Goal: Download file/media

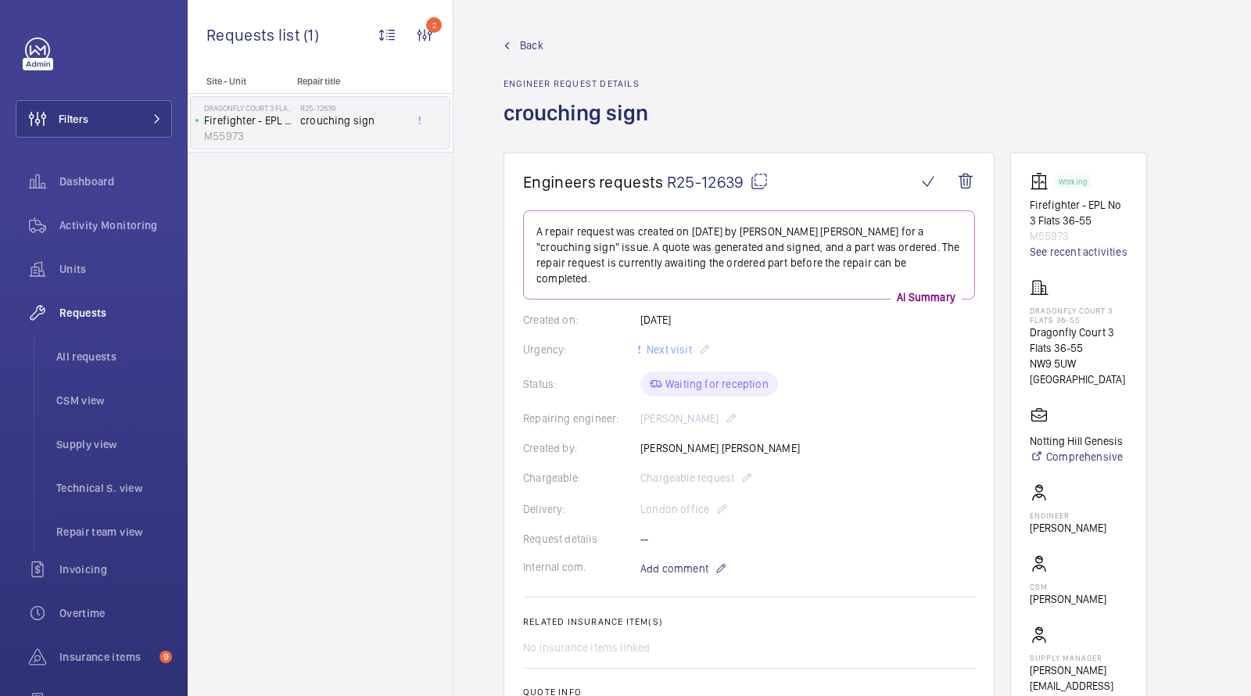
scroll to position [512, 0]
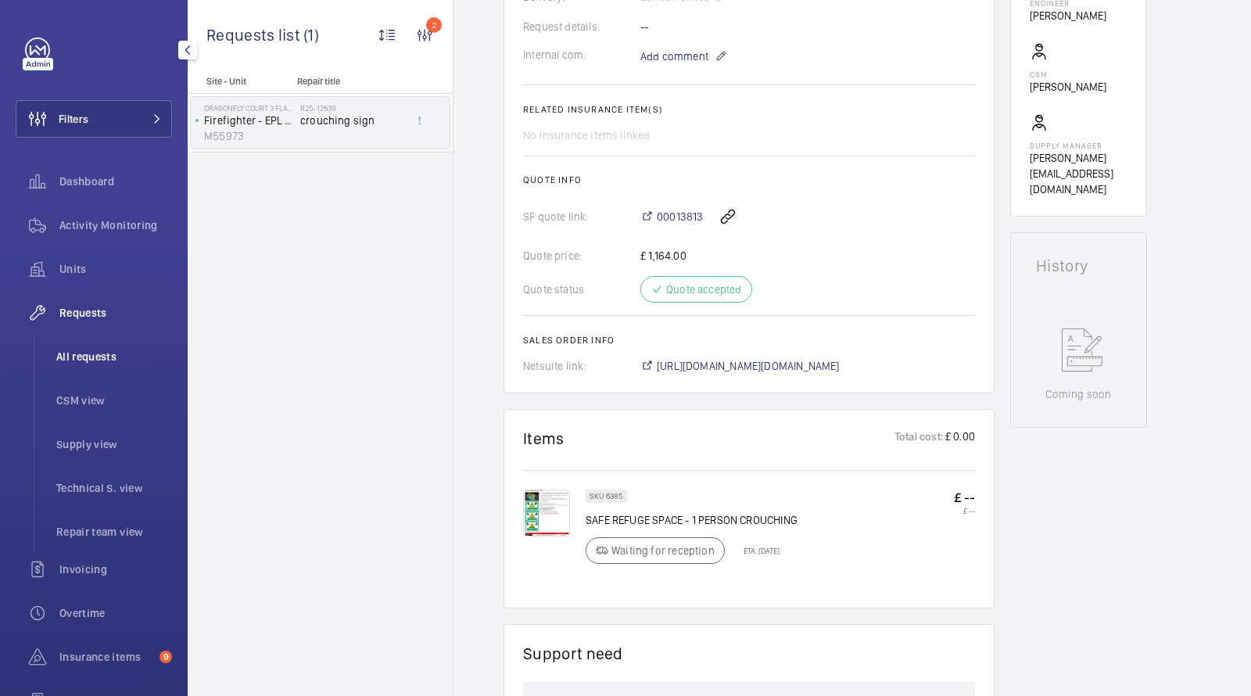
click at [90, 350] on span "All requests" at bounding box center [114, 357] width 116 height 16
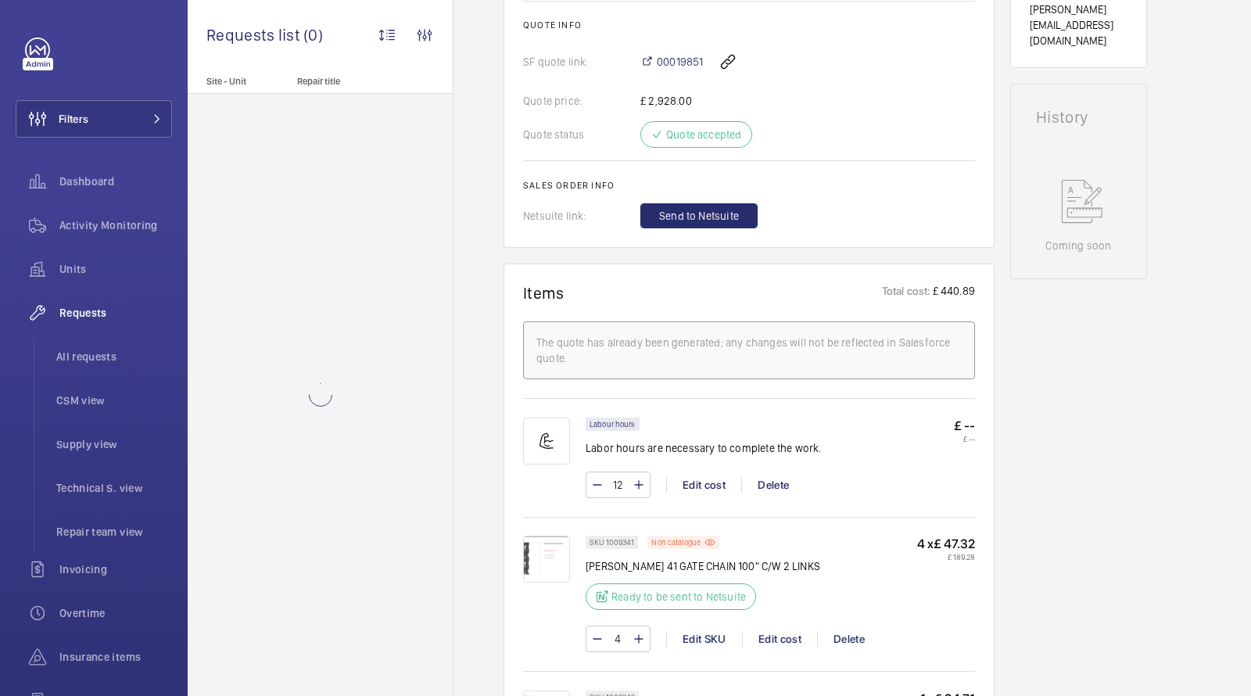
scroll to position [643, 0]
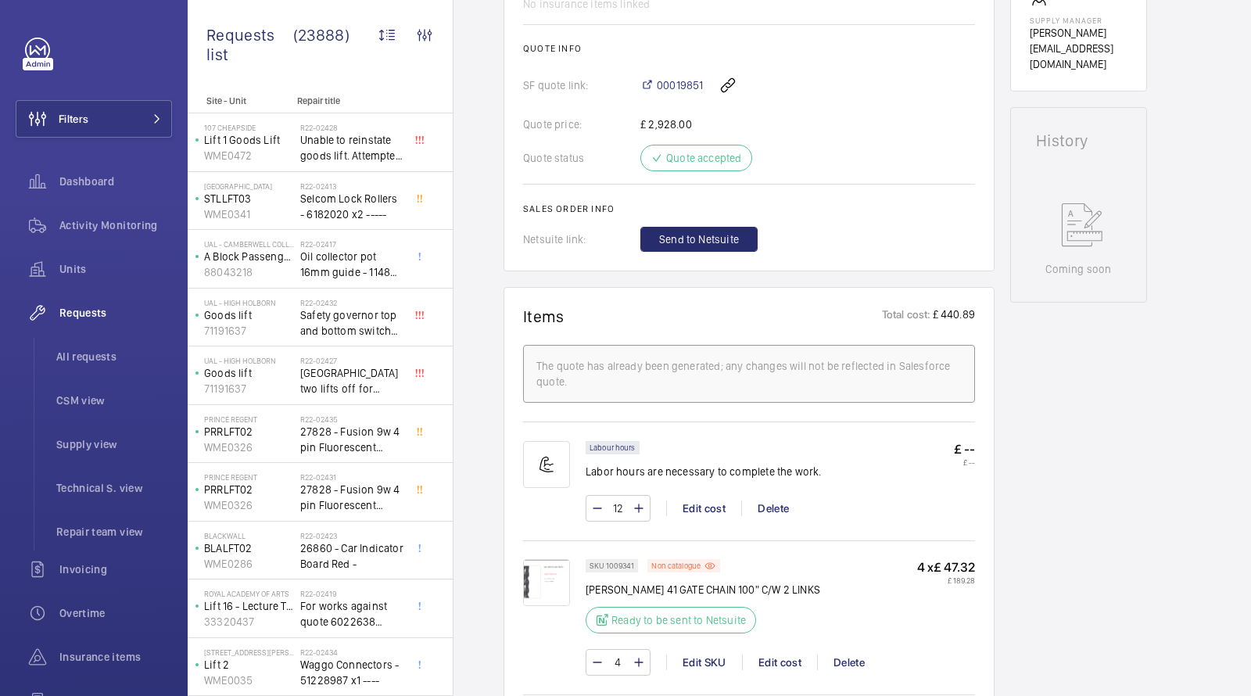
click at [547, 576] on img at bounding box center [546, 582] width 47 height 47
click at [672, 231] on span "Send to Netsuite" at bounding box center [699, 239] width 80 height 16
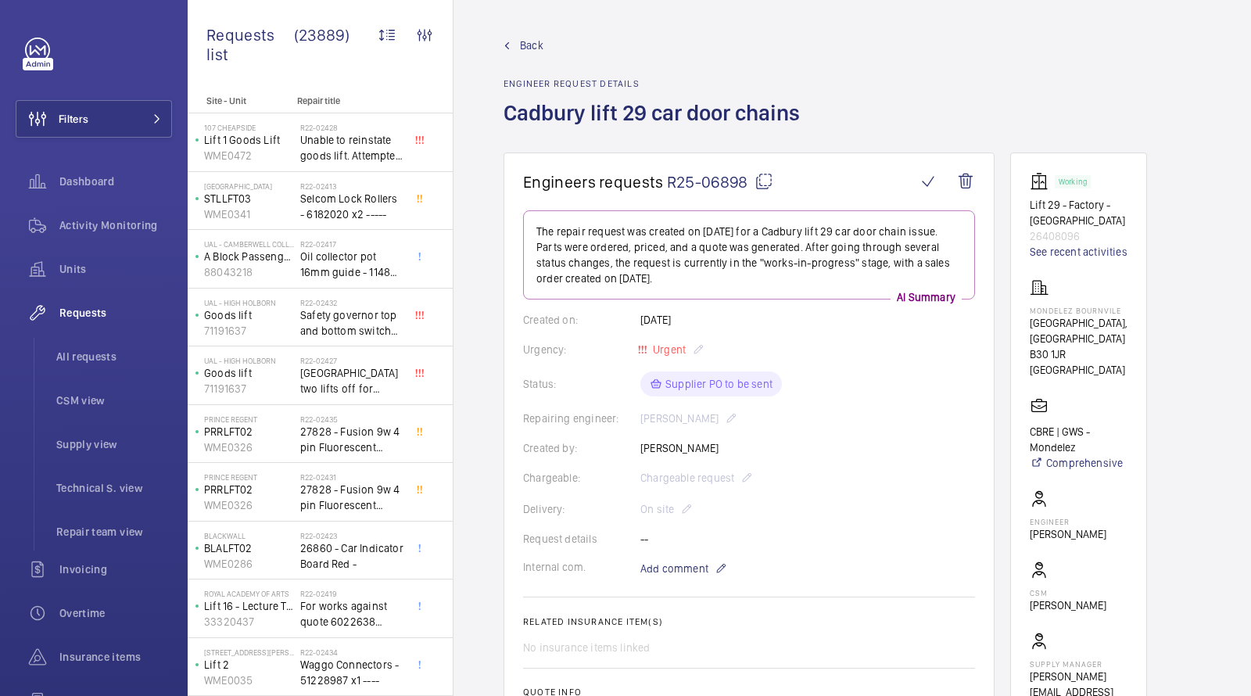
scroll to position [690, 0]
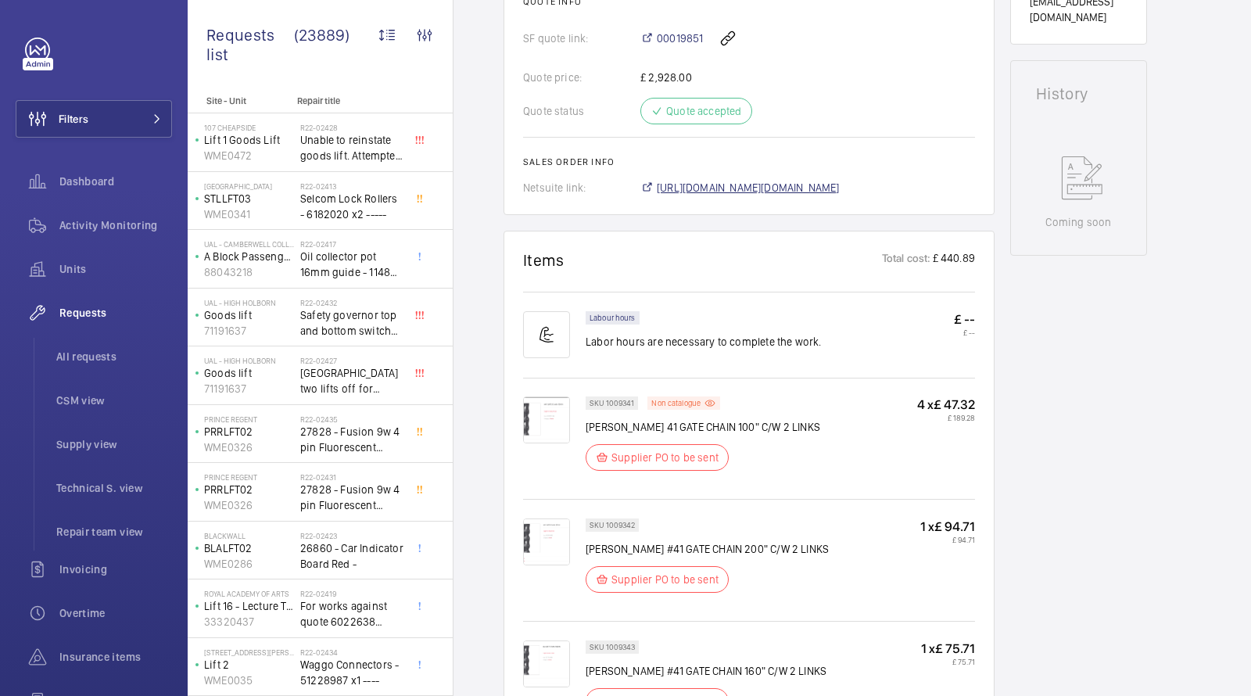
click at [696, 188] on span "https://6461500.app.netsuite.com/app/accounting/transactions/salesord.nl?id=303…" at bounding box center [748, 188] width 183 height 16
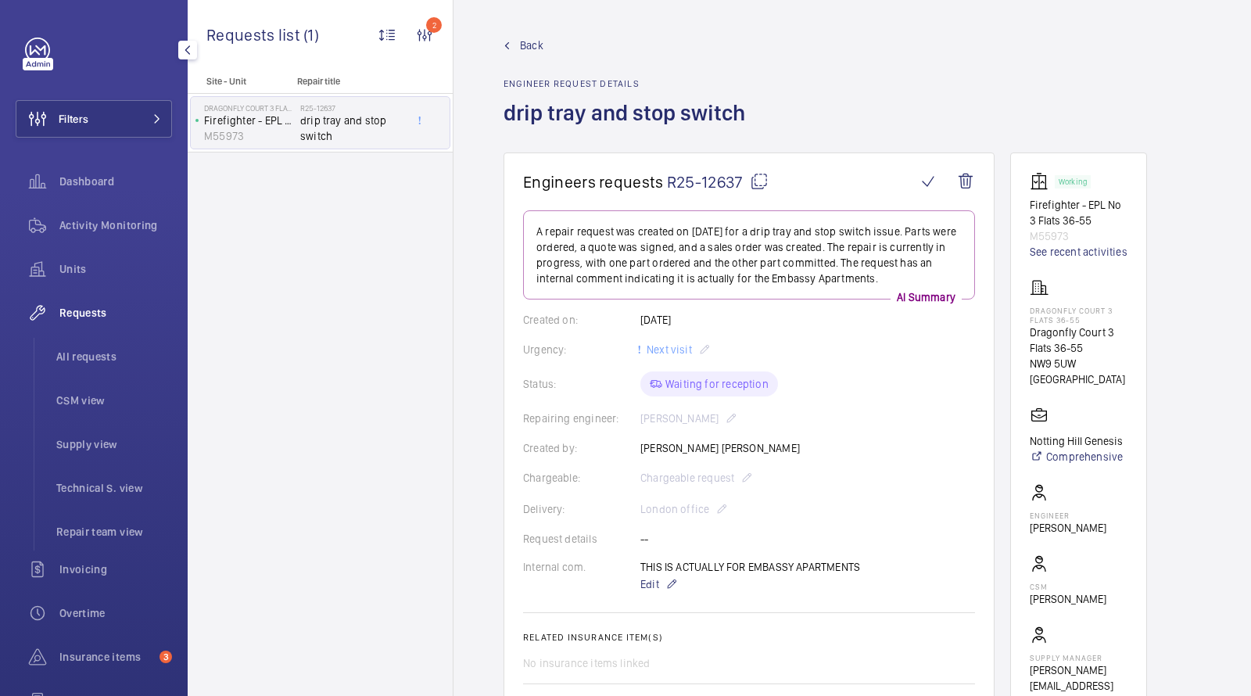
scroll to position [228, 0]
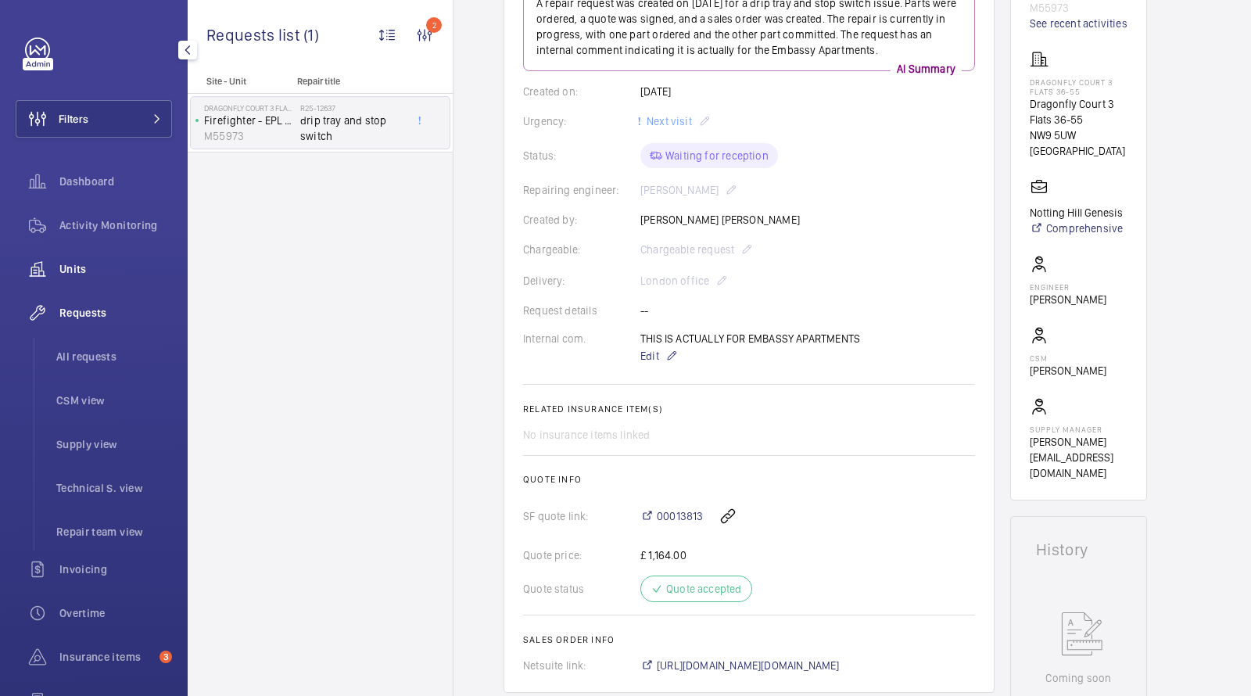
click at [78, 262] on span "Units" at bounding box center [115, 269] width 113 height 16
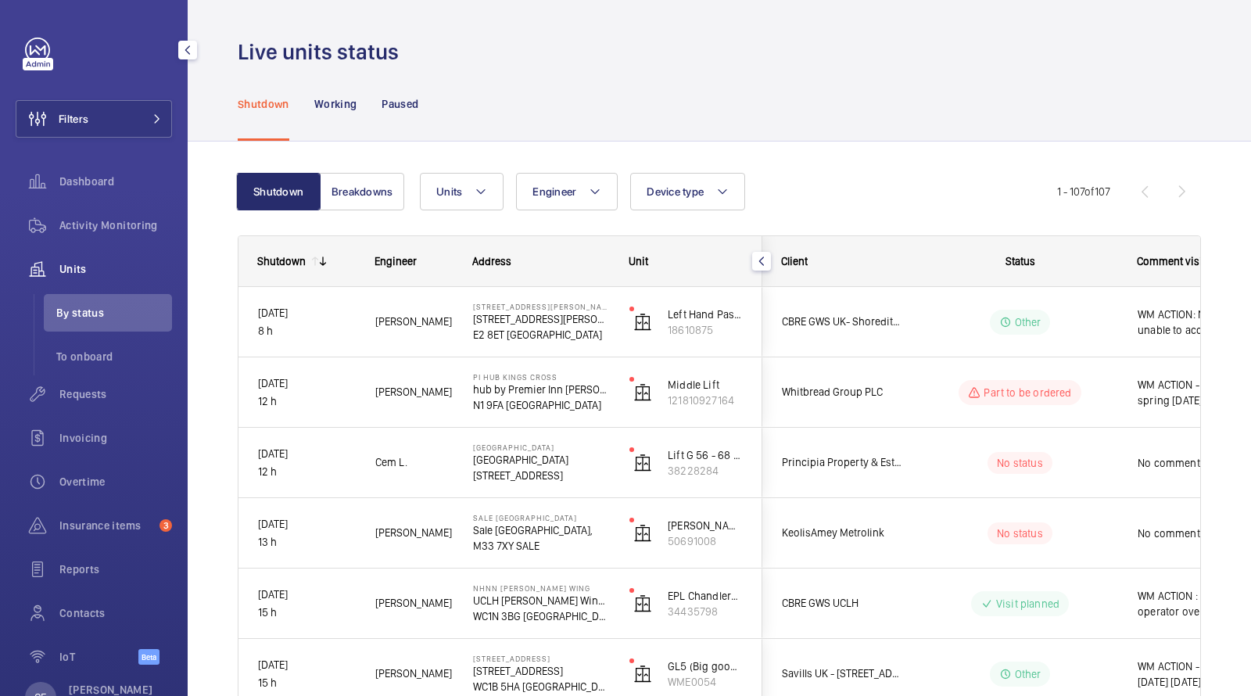
click at [134, 140] on div "Filters Dashboard Activity Monitoring Units By status To onboard Requests Invoi…" at bounding box center [94, 360] width 156 height 644
click at [134, 120] on button "Filters" at bounding box center [94, 119] width 156 height 38
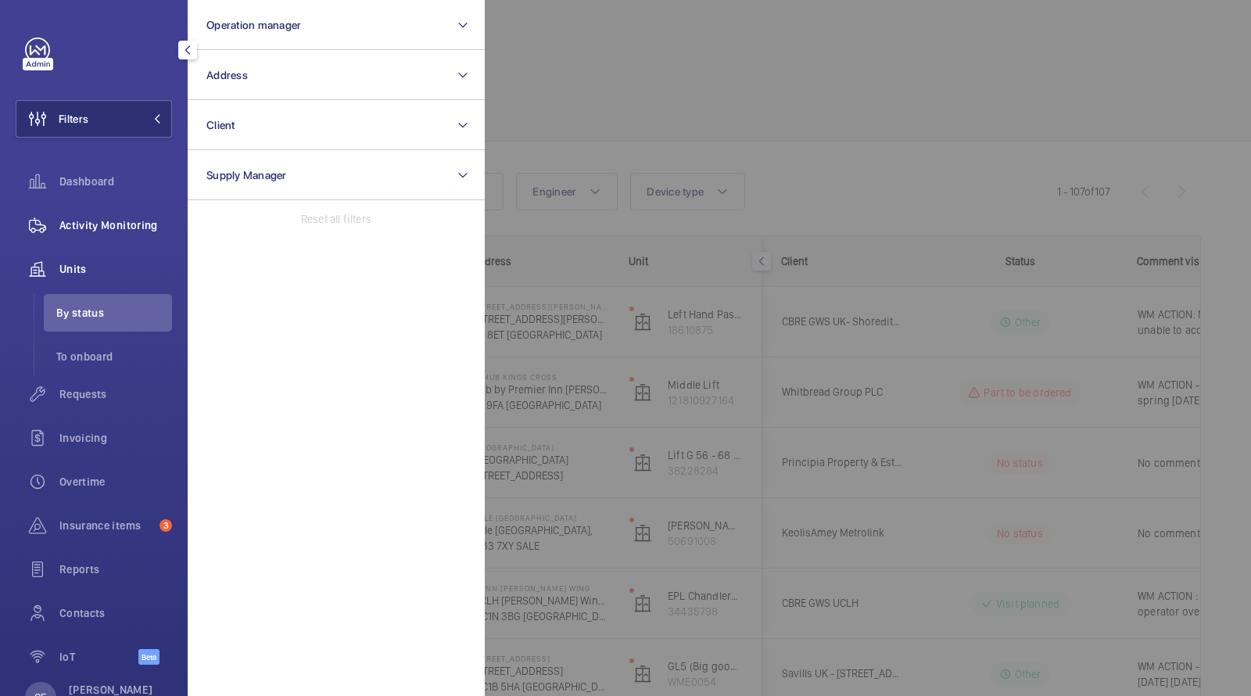
click at [144, 235] on div "Activity Monitoring" at bounding box center [94, 225] width 156 height 38
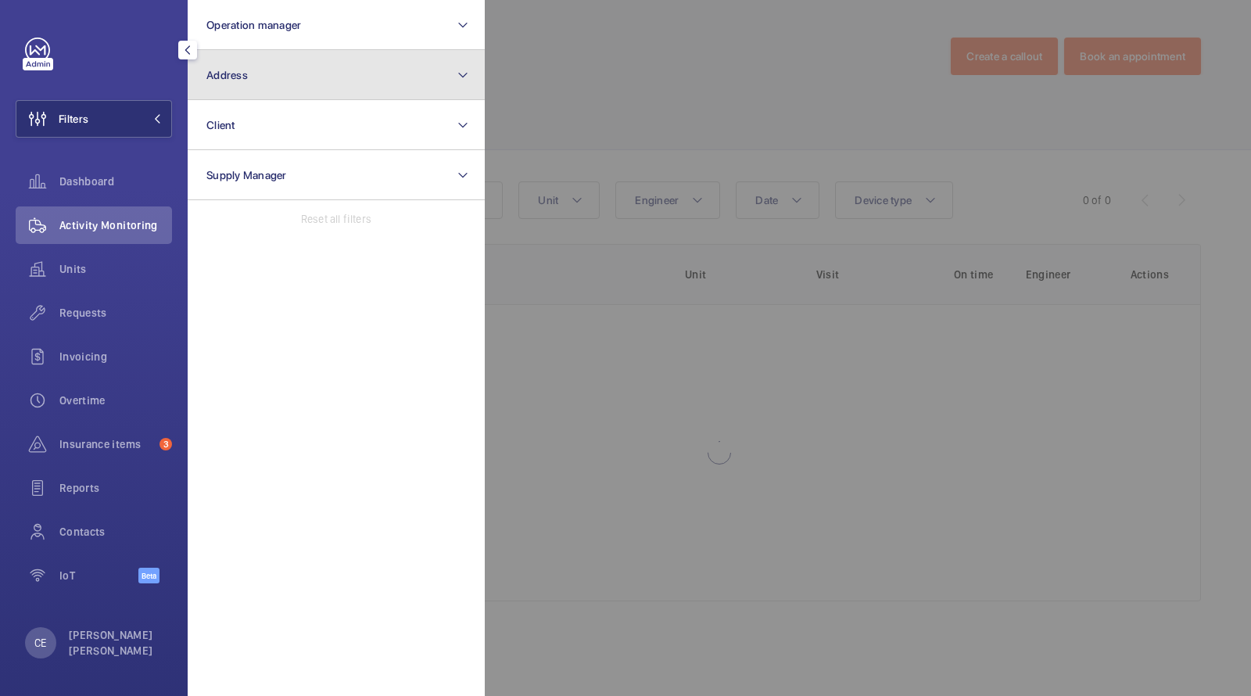
click at [264, 70] on button "Address" at bounding box center [336, 75] width 297 height 50
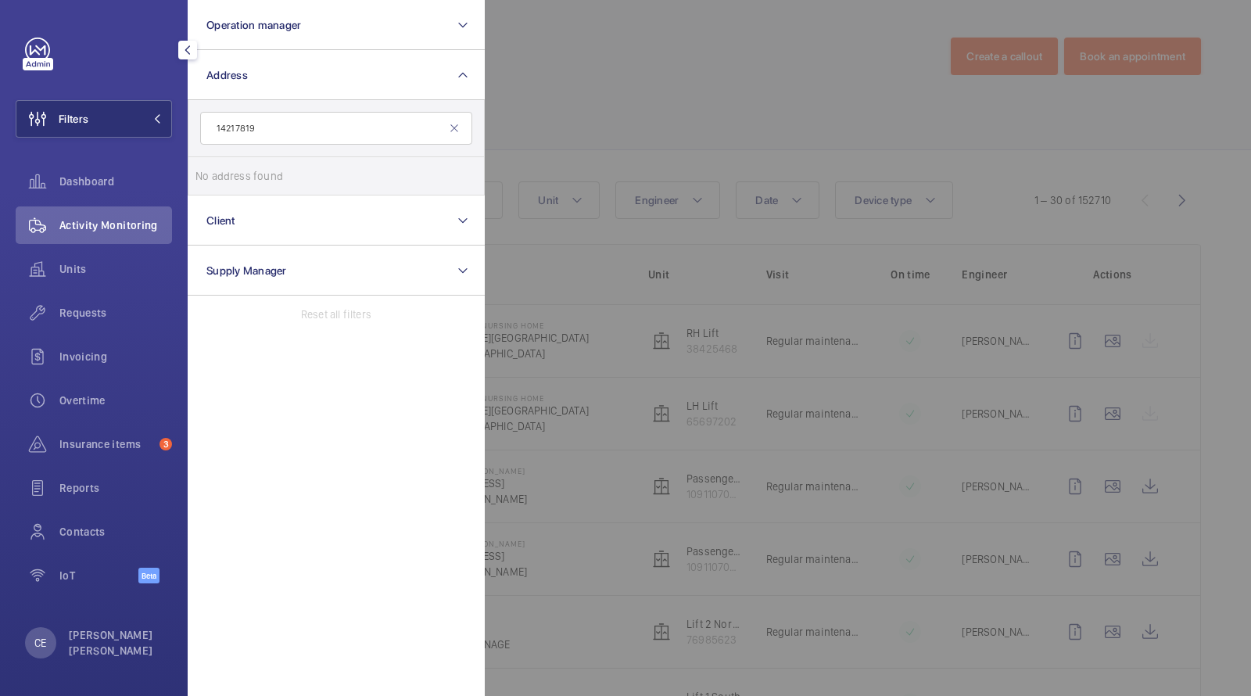
type input "14217819"
click at [572, 48] on div at bounding box center [1110, 348] width 1251 height 696
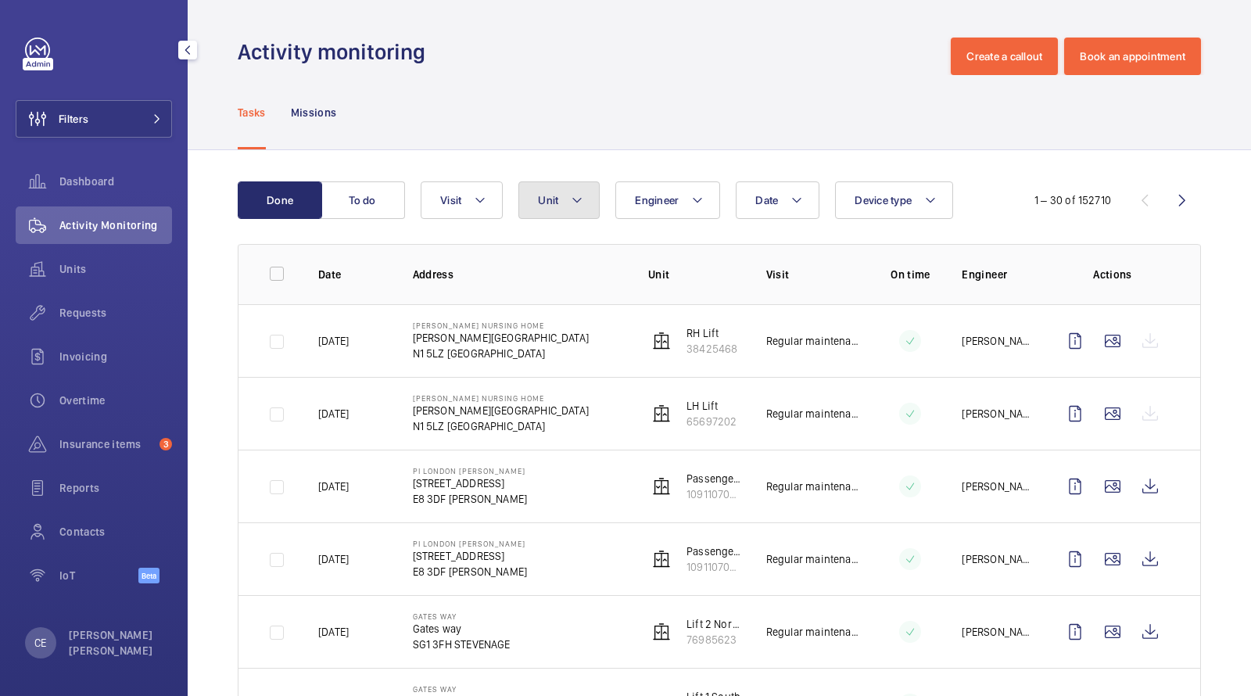
click at [553, 202] on span "Unit" at bounding box center [548, 200] width 20 height 13
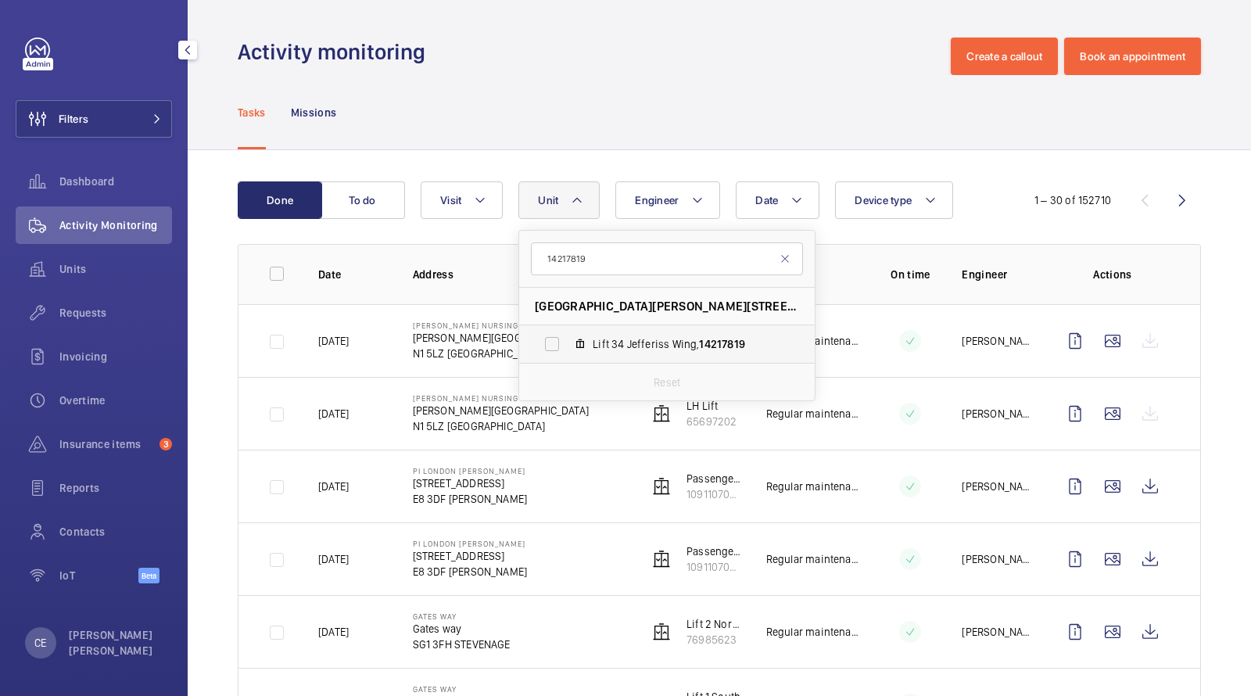
type input "14217819"
click at [598, 338] on span "Lift 34 Jefferiss Wing, 14217819" at bounding box center [683, 344] width 181 height 16
click at [568, 338] on input "Lift 34 Jefferiss Wing, 14217819" at bounding box center [551, 343] width 31 height 31
checkbox input "true"
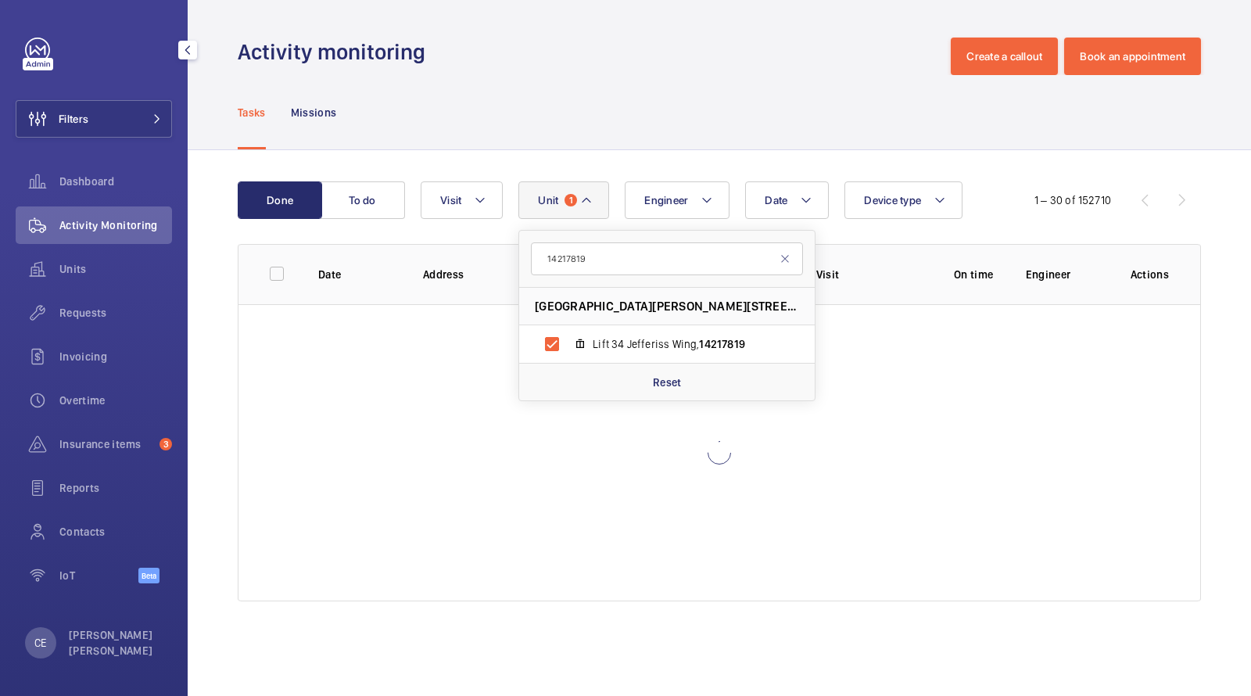
click at [577, 66] on div "Activity monitoring Create a callout Book an appointment" at bounding box center [719, 57] width 963 height 38
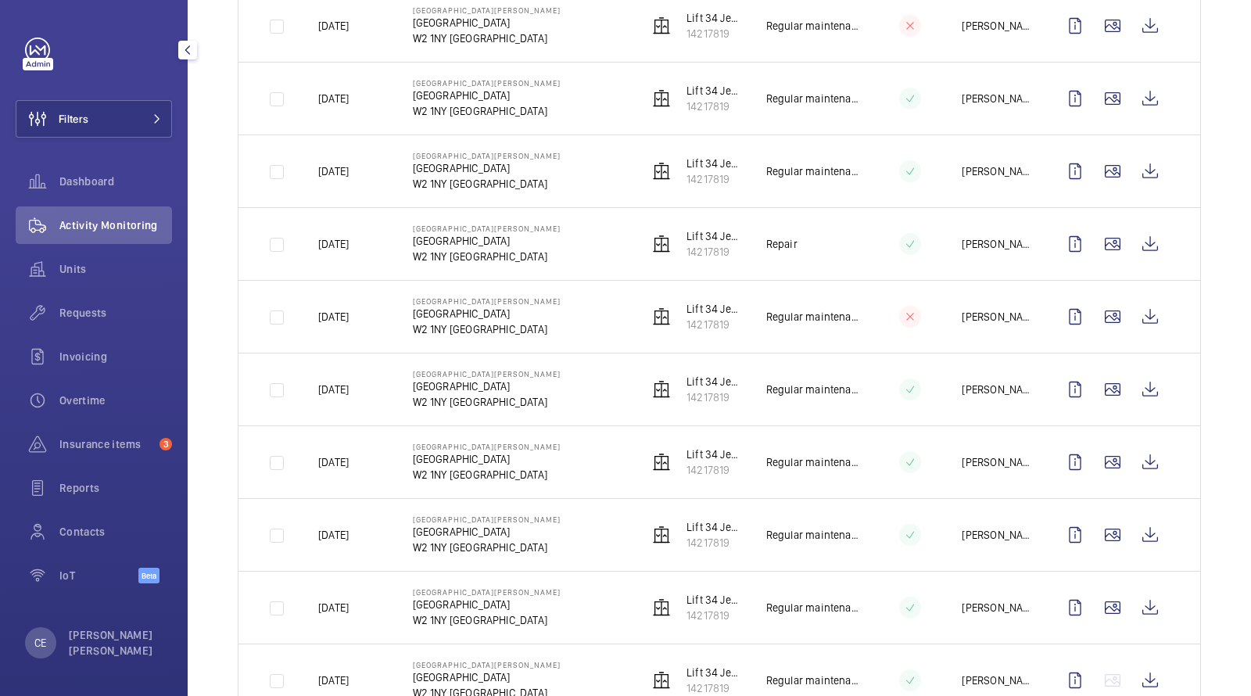
scroll to position [643, 0]
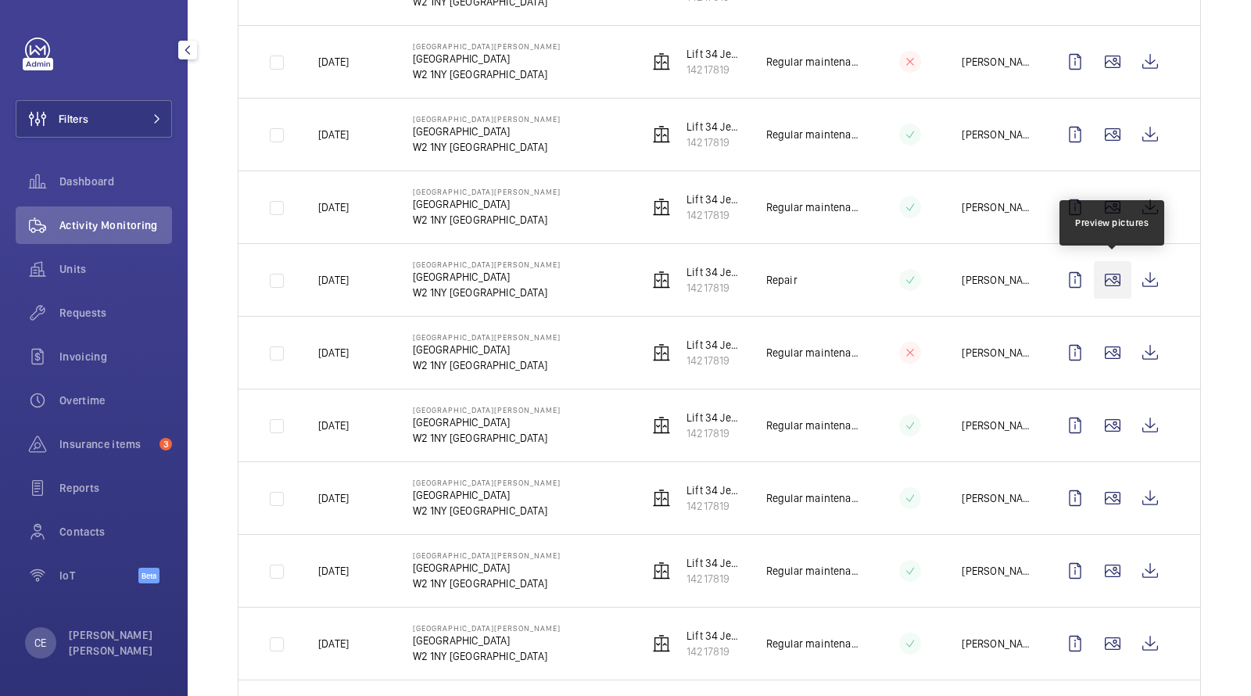
click at [1121, 279] on wm-front-icon-button at bounding box center [1113, 280] width 38 height 38
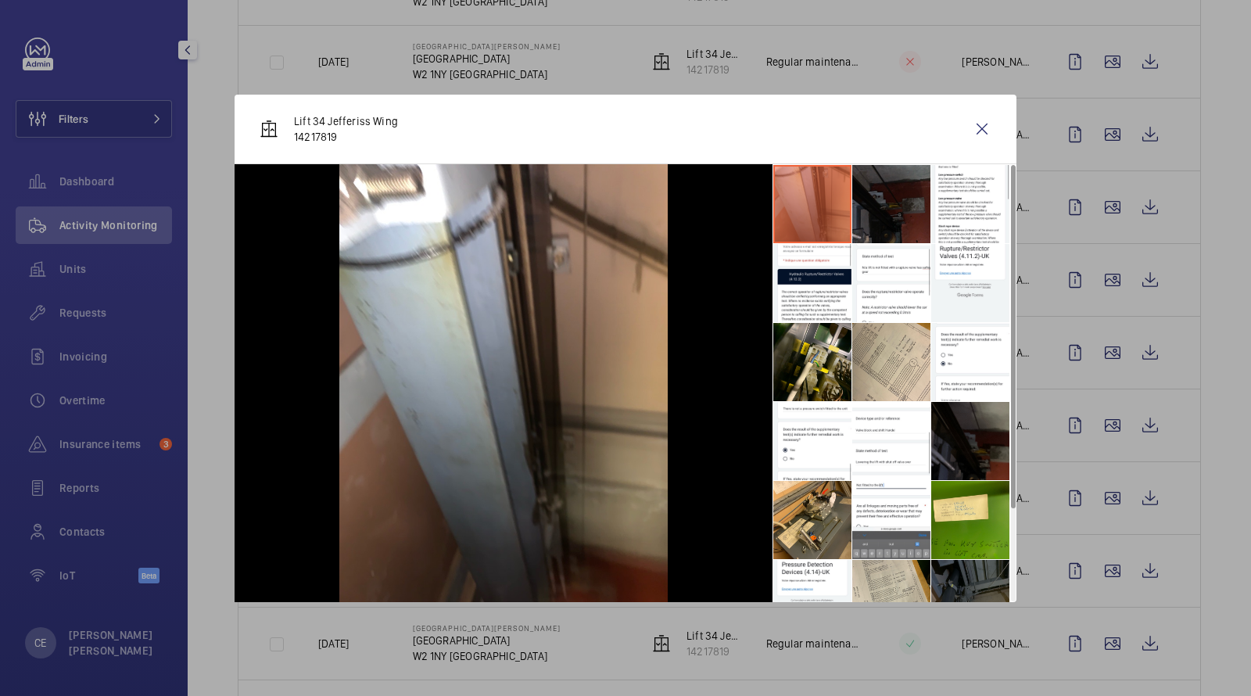
click at [827, 195] on li at bounding box center [812, 204] width 78 height 78
click at [883, 202] on li at bounding box center [891, 204] width 78 height 78
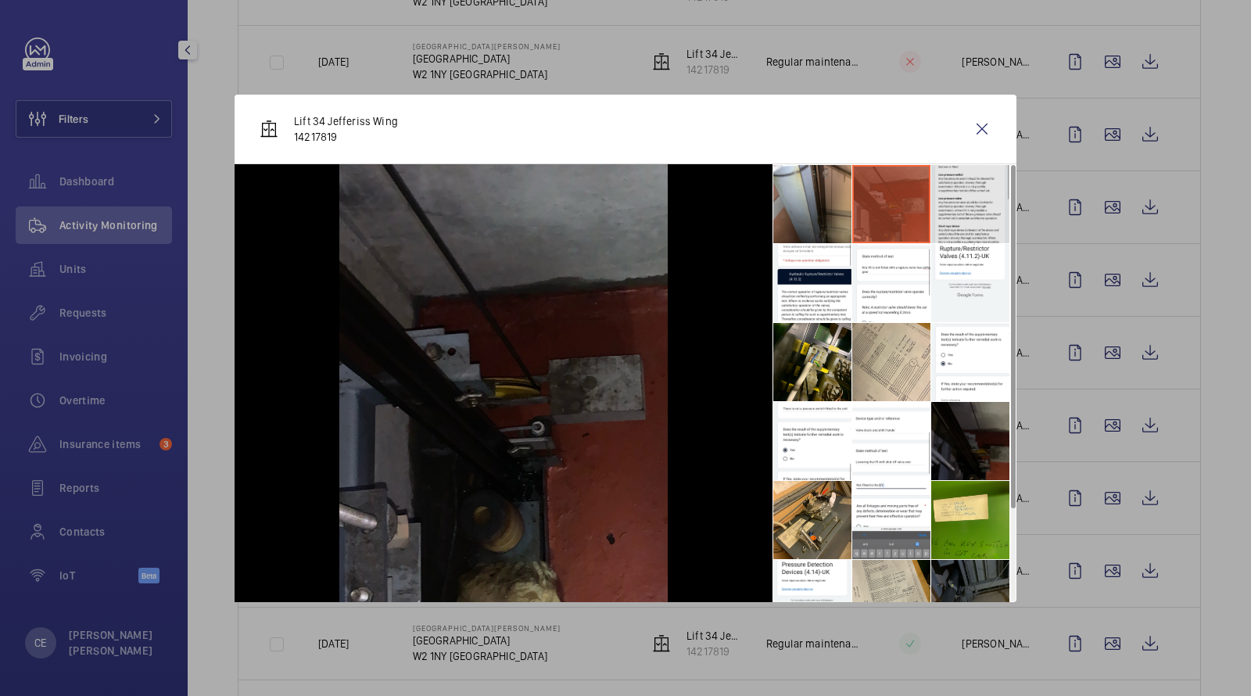
click at [961, 234] on li at bounding box center [970, 204] width 78 height 78
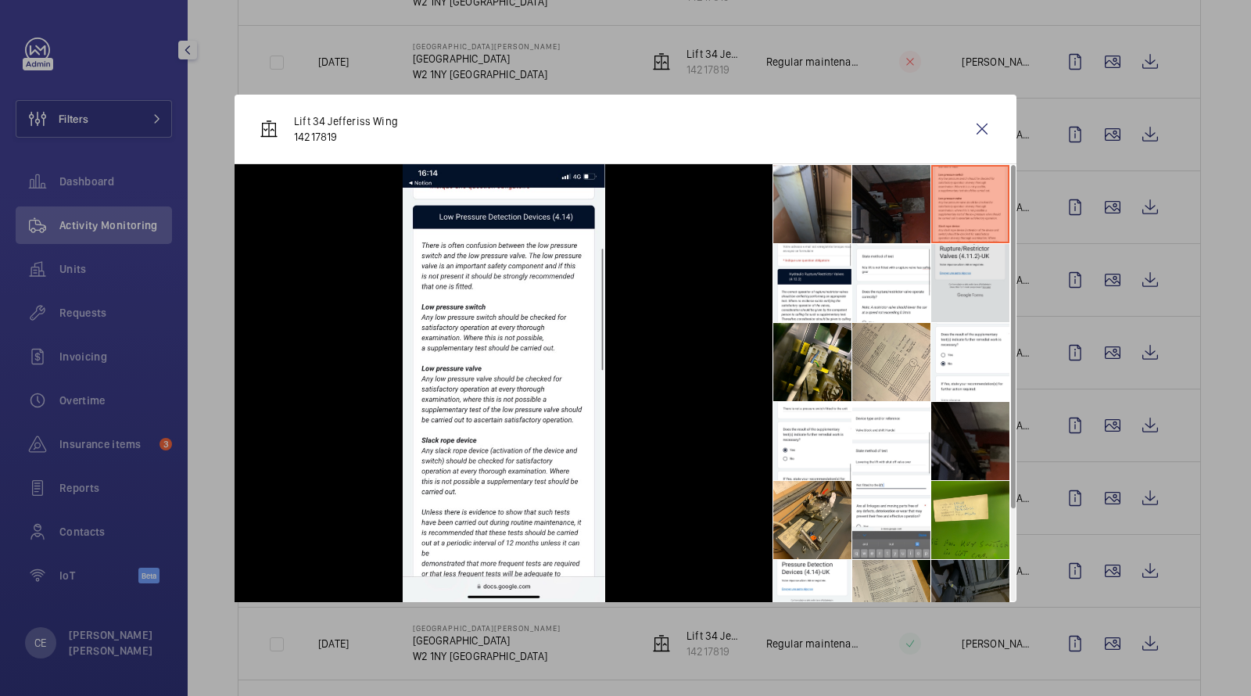
click at [947, 310] on li at bounding box center [970, 283] width 78 height 78
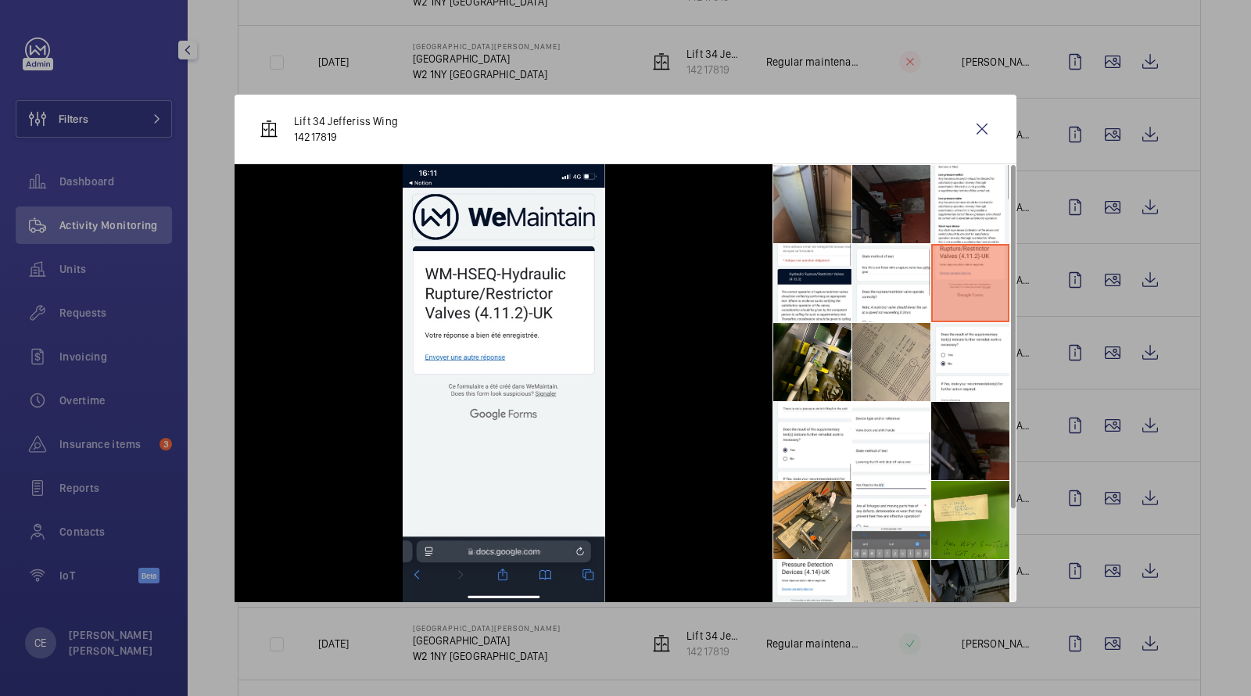
click at [853, 382] on li at bounding box center [891, 362] width 78 height 78
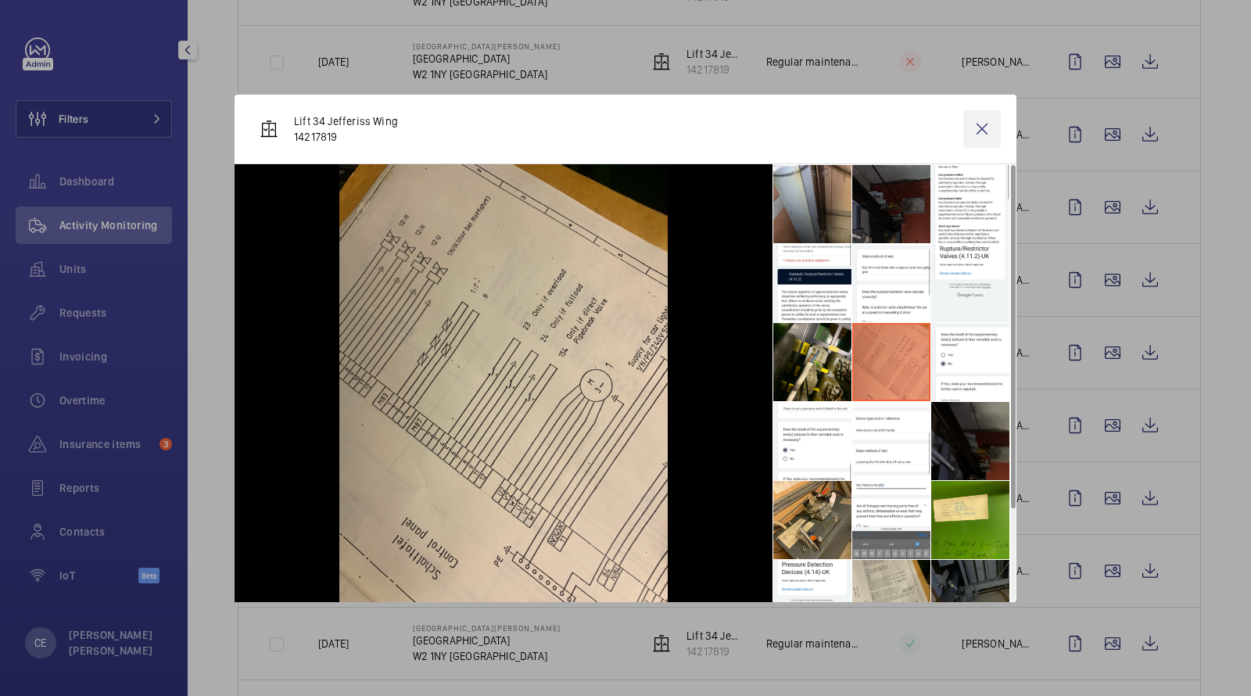
click at [980, 130] on wm-front-icon-button at bounding box center [982, 129] width 38 height 38
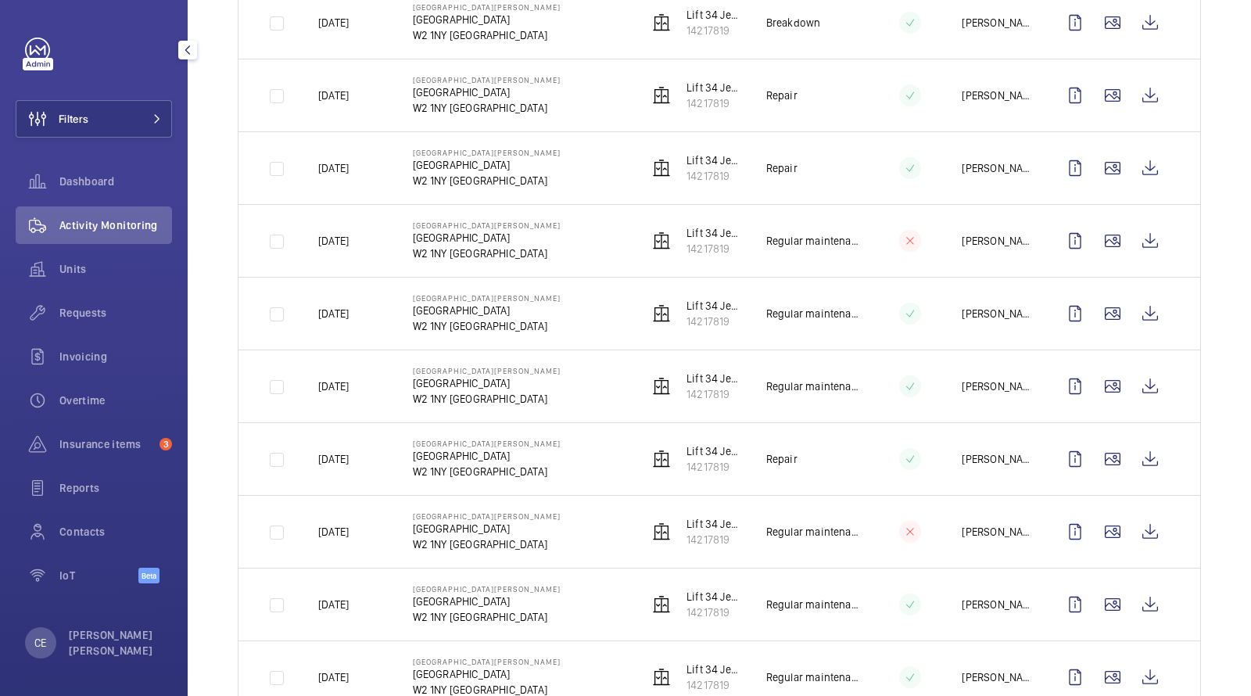
scroll to position [450, 0]
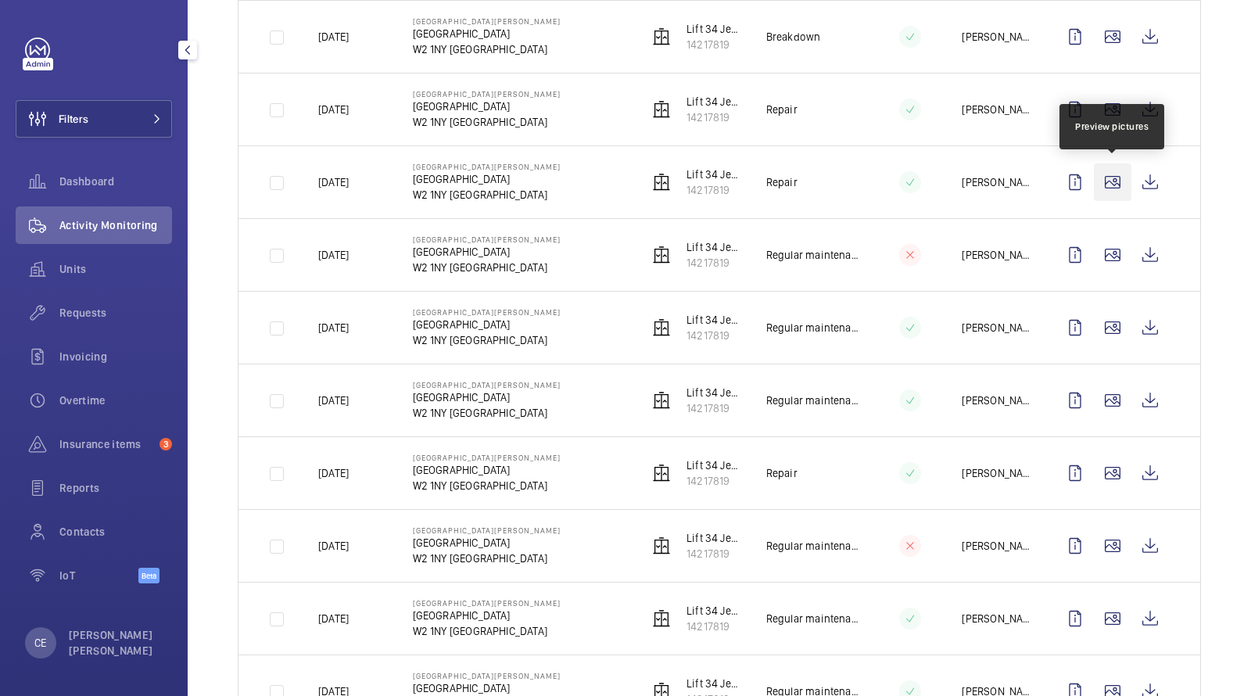
click at [1115, 178] on wm-front-icon-button at bounding box center [1113, 182] width 38 height 38
click at [1112, 133] on td at bounding box center [1115, 109] width 169 height 73
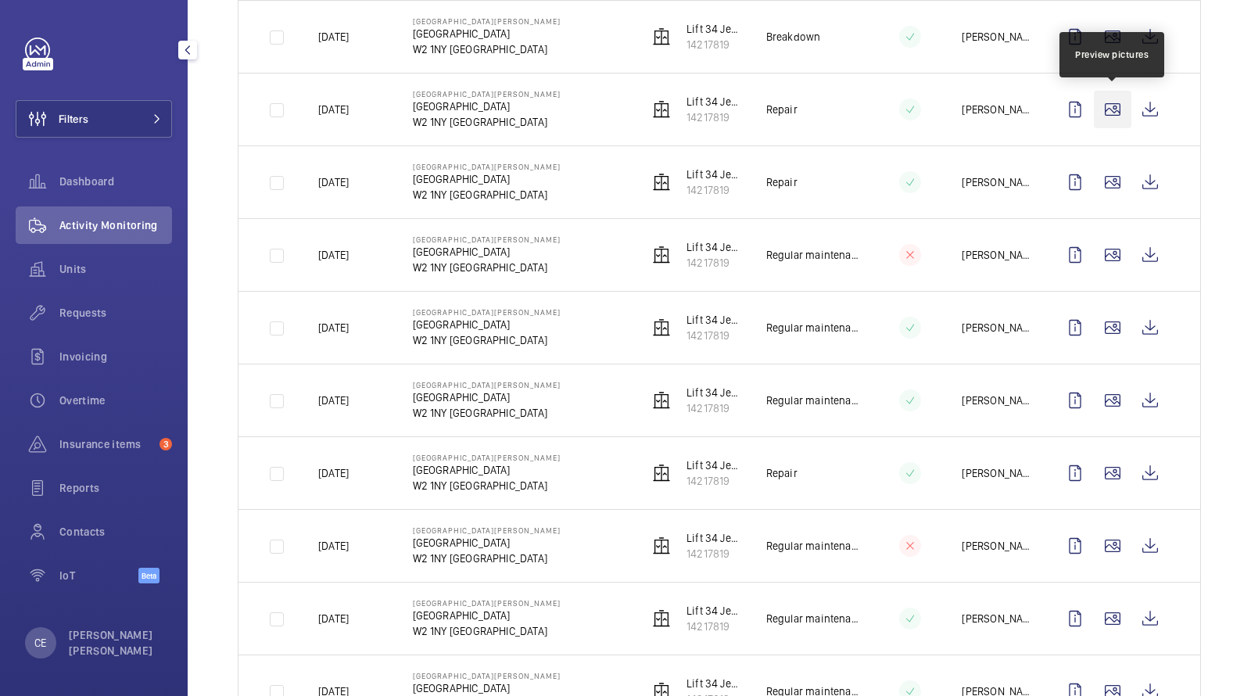
click at [1120, 98] on wm-front-icon-button at bounding box center [1113, 110] width 38 height 38
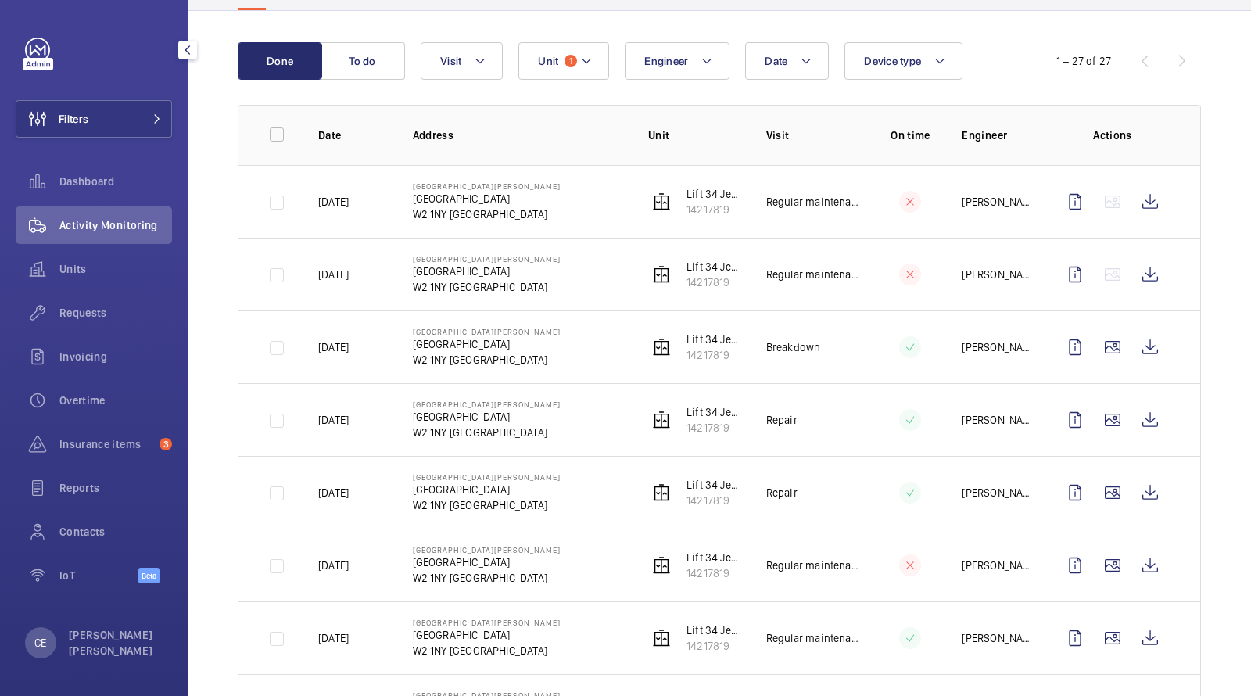
scroll to position [133, 0]
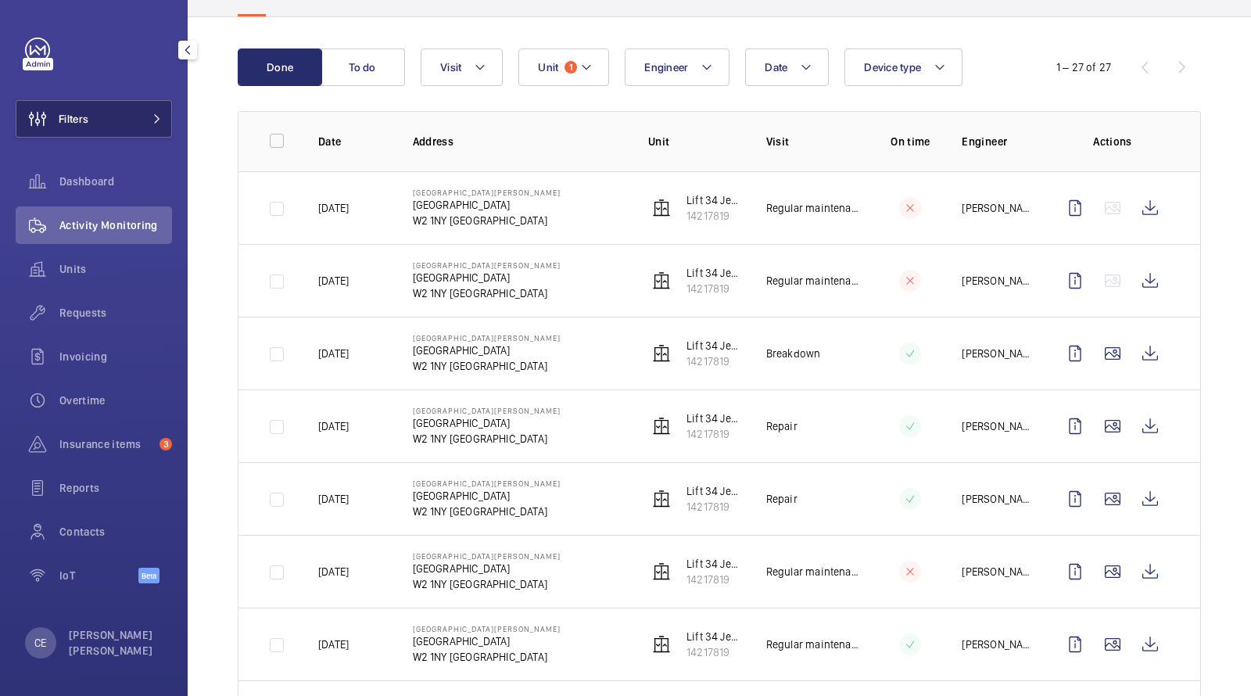
click at [120, 127] on button "Filters" at bounding box center [94, 119] width 156 height 38
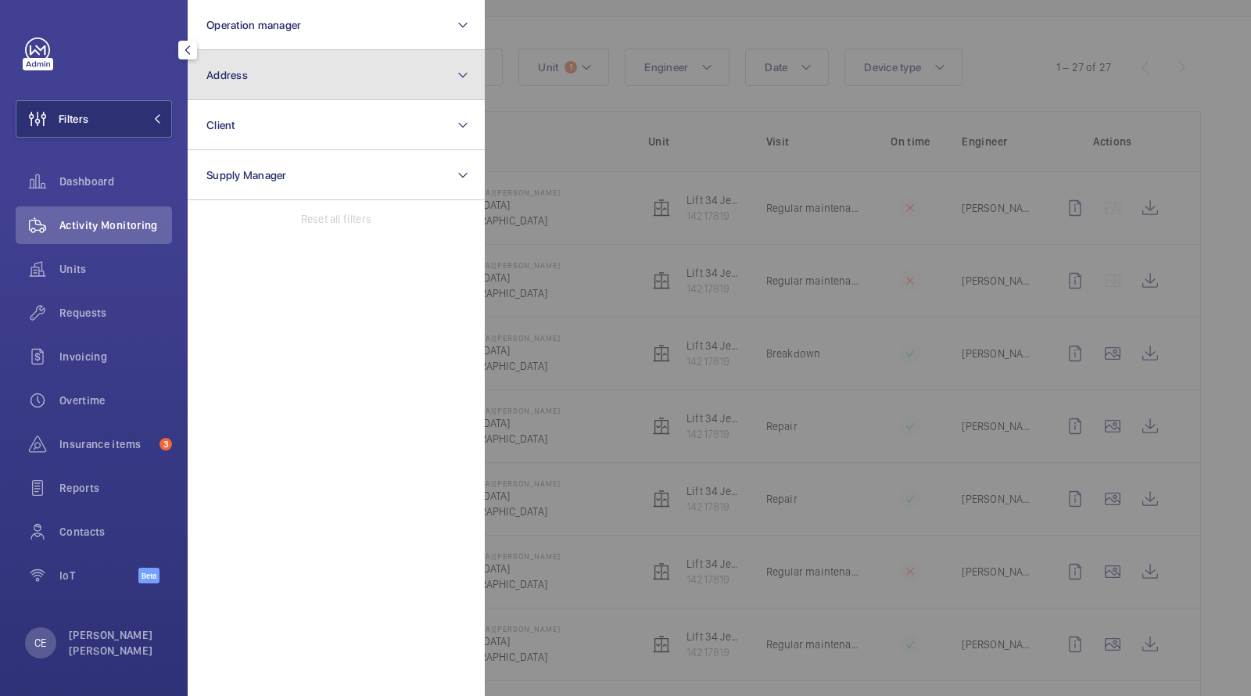
click at [238, 75] on span "Address" at bounding box center [226, 75] width 41 height 13
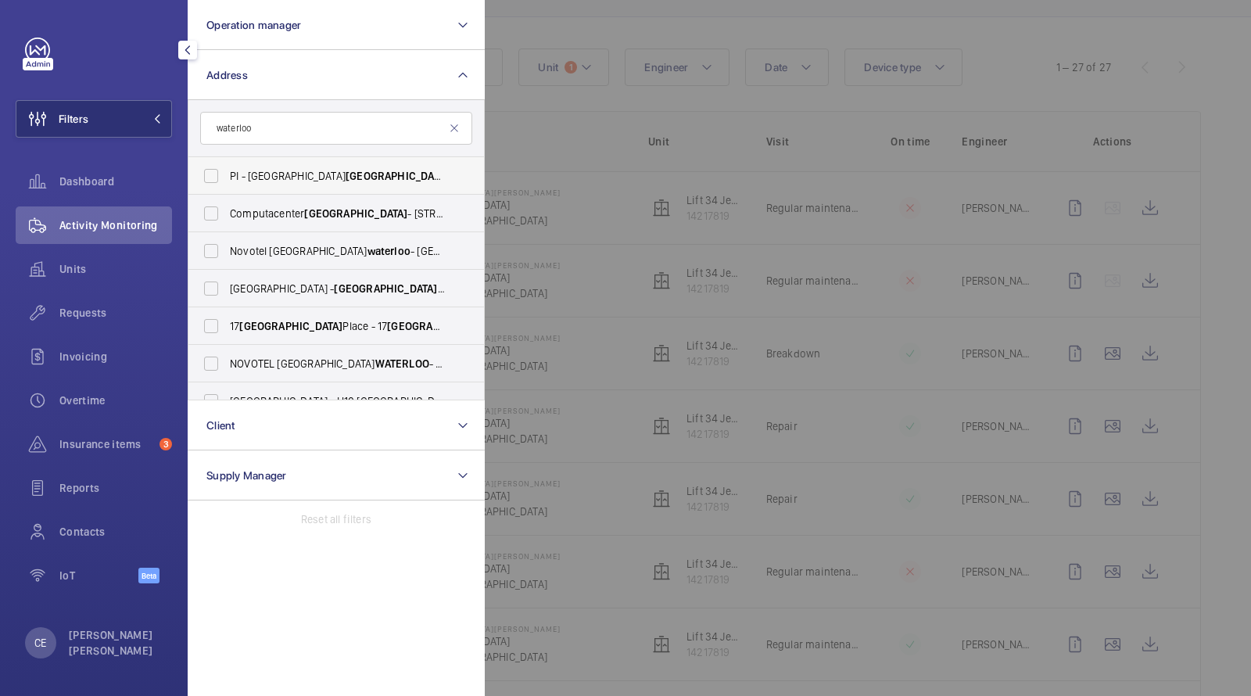
type input "waterloo"
click at [346, 174] on span "Waterloo" at bounding box center [397, 176] width 103 height 13
click at [227, 174] on input "PI - London Waterloo Westminster Bridge - 85 York Rd, LONDON SE1 7NJ" at bounding box center [210, 175] width 31 height 31
checkbox input "true"
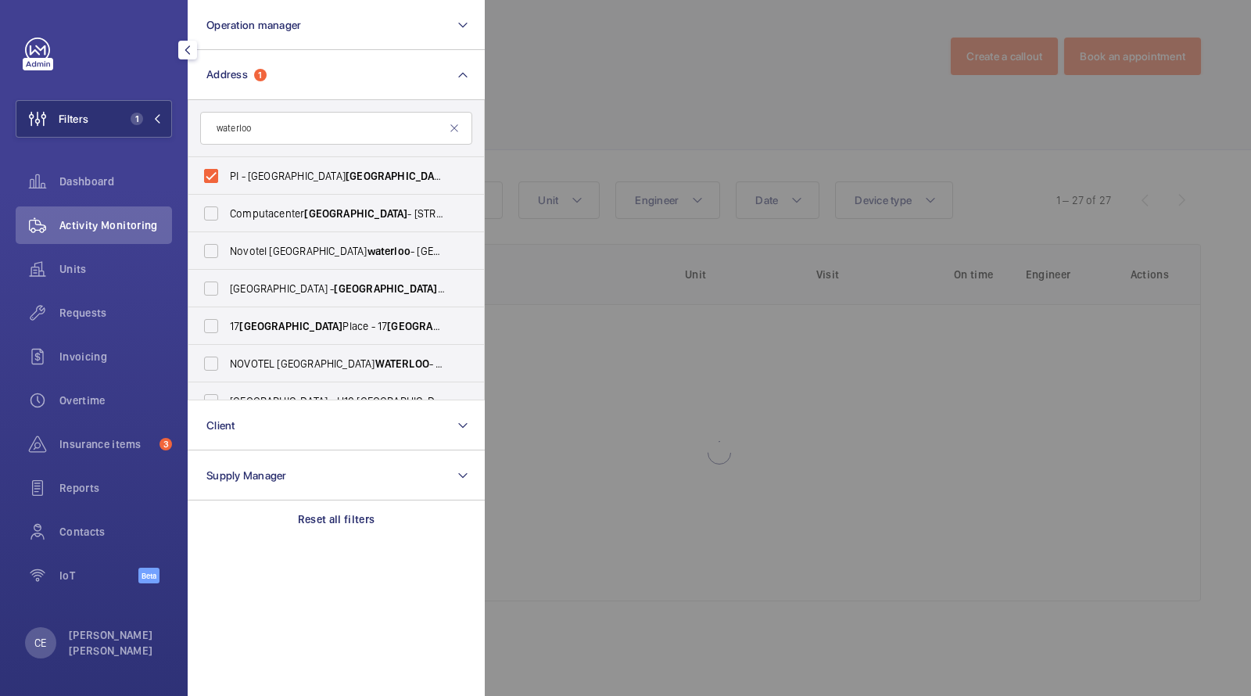
click at [595, 114] on div at bounding box center [1110, 348] width 1251 height 696
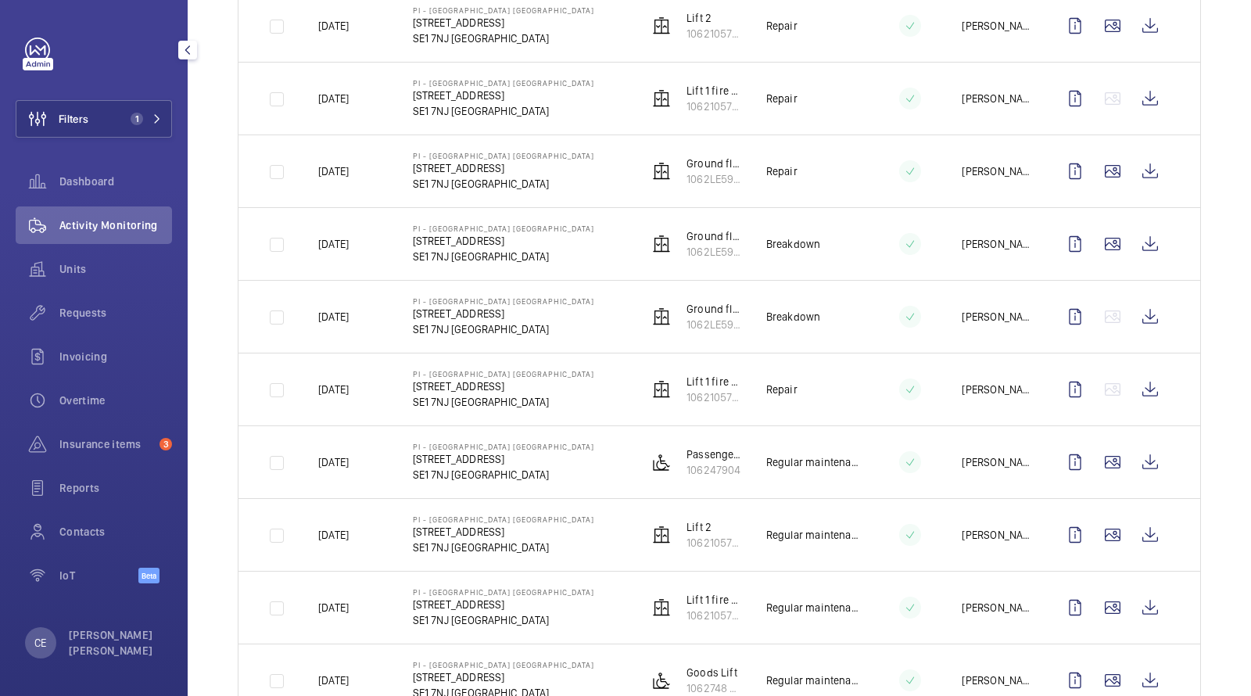
scroll to position [417, 0]
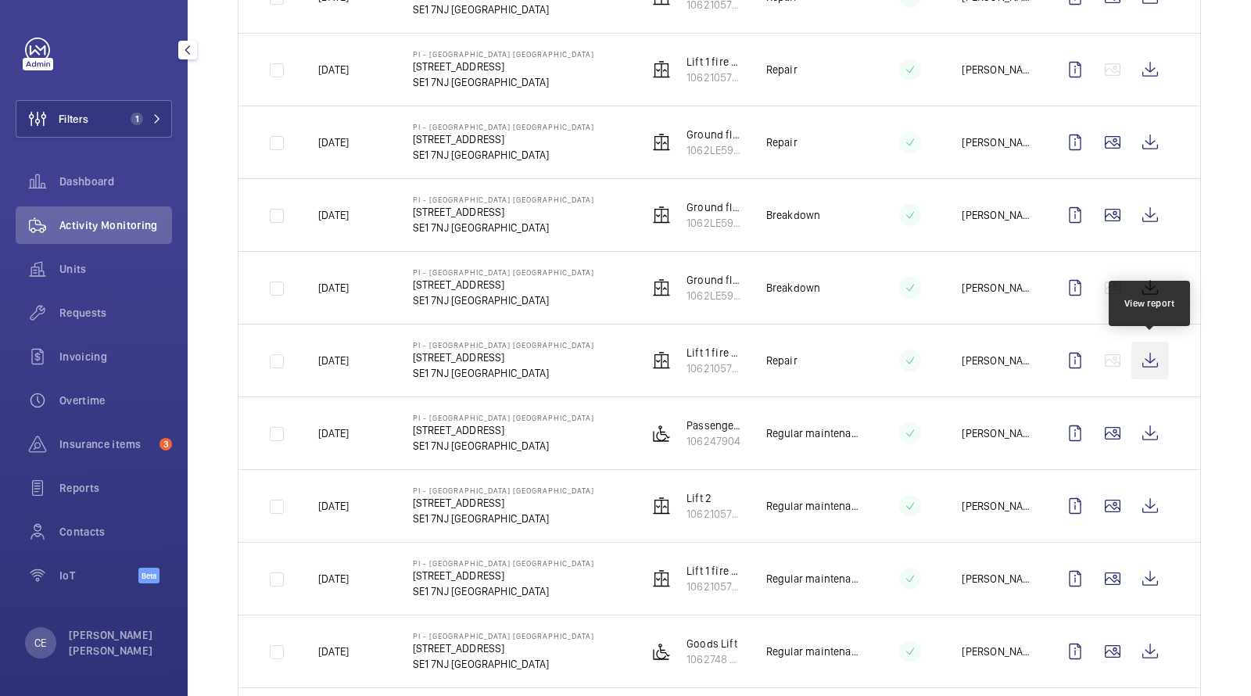
click at [1152, 360] on wm-front-icon-button at bounding box center [1150, 361] width 38 height 38
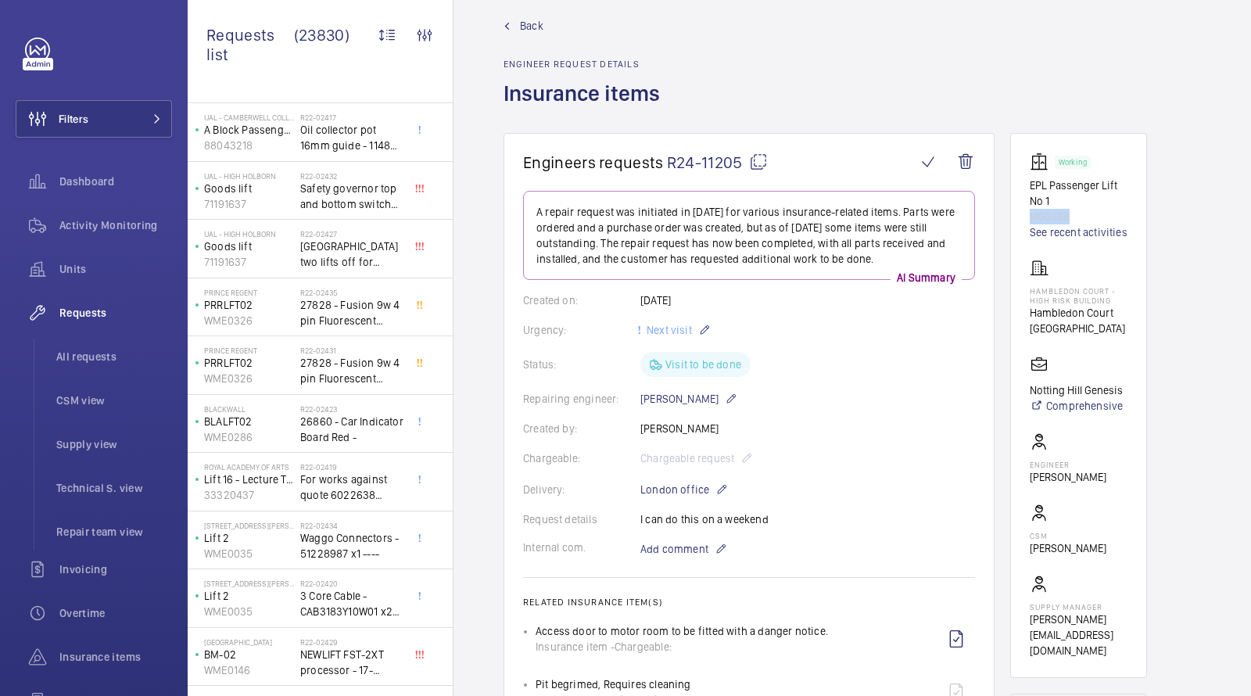
scroll to position [227, 0]
